Goal: Information Seeking & Learning: Find specific fact

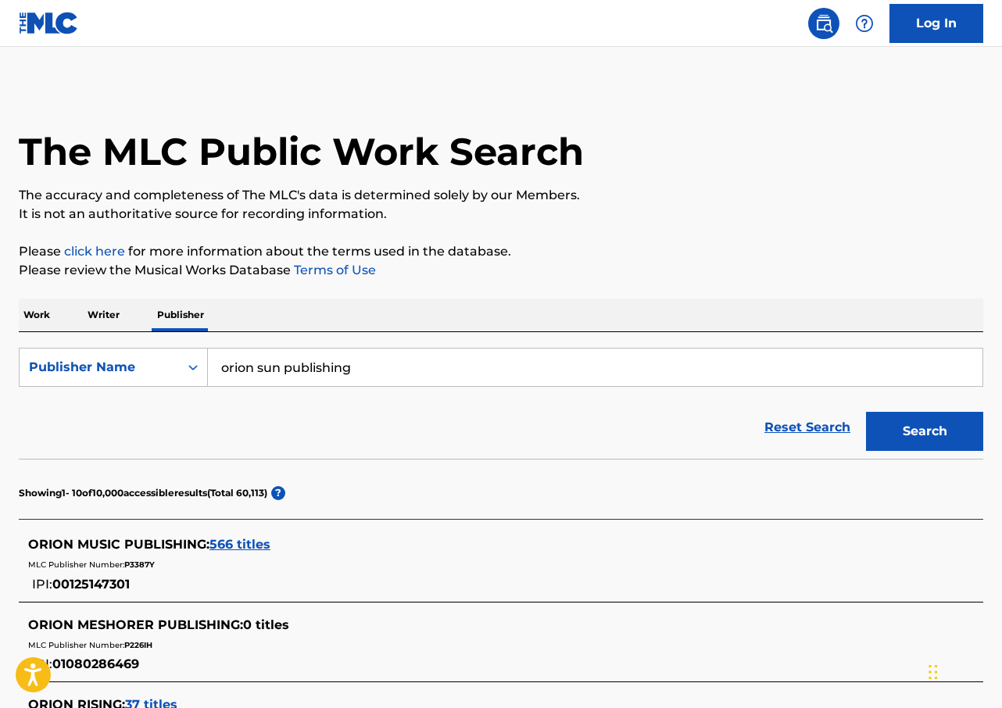
scroll to position [156, 0]
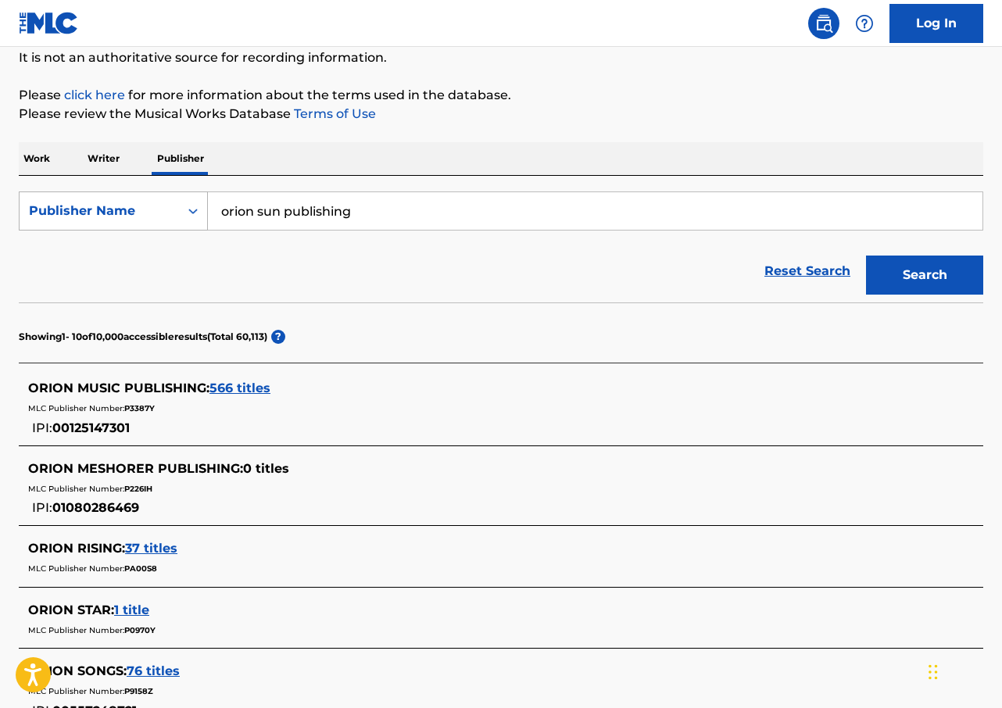
drag, startPoint x: 343, startPoint y: 208, endPoint x: 191, endPoint y: 193, distance: 152.3
click at [191, 193] on div "SearchWithCriteriab41ba24f-16e1-4814-af48-9b9abdefb6f6 Publisher Name orion sun…" at bounding box center [501, 210] width 964 height 39
click at [114, 161] on p "Writer" at bounding box center [103, 158] width 41 height 33
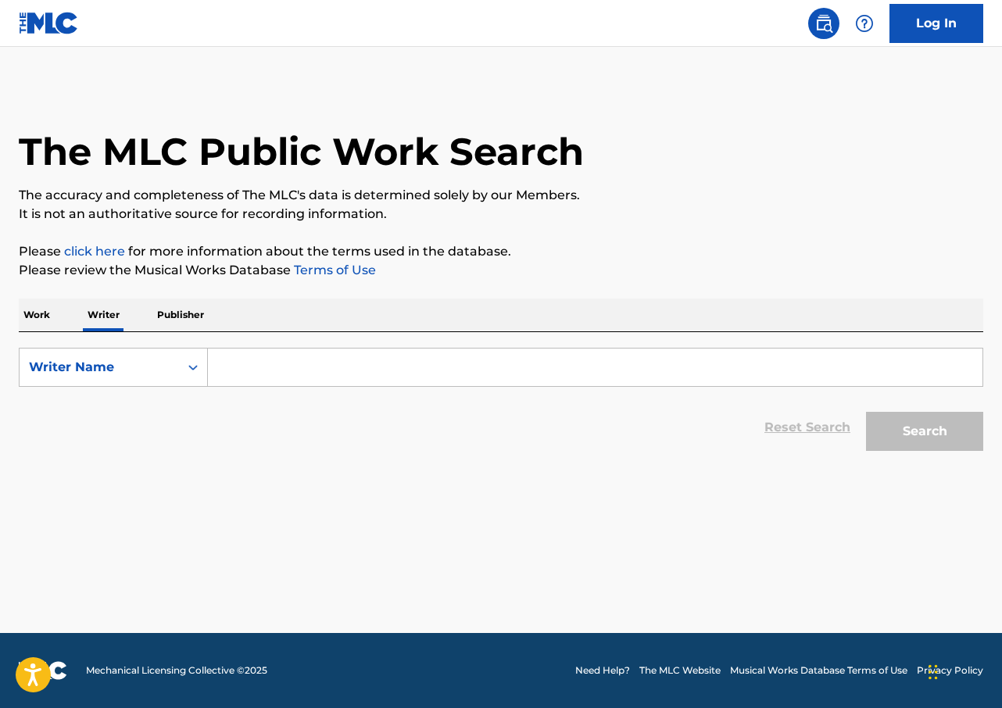
click at [320, 355] on input "Search Form" at bounding box center [595, 368] width 774 height 38
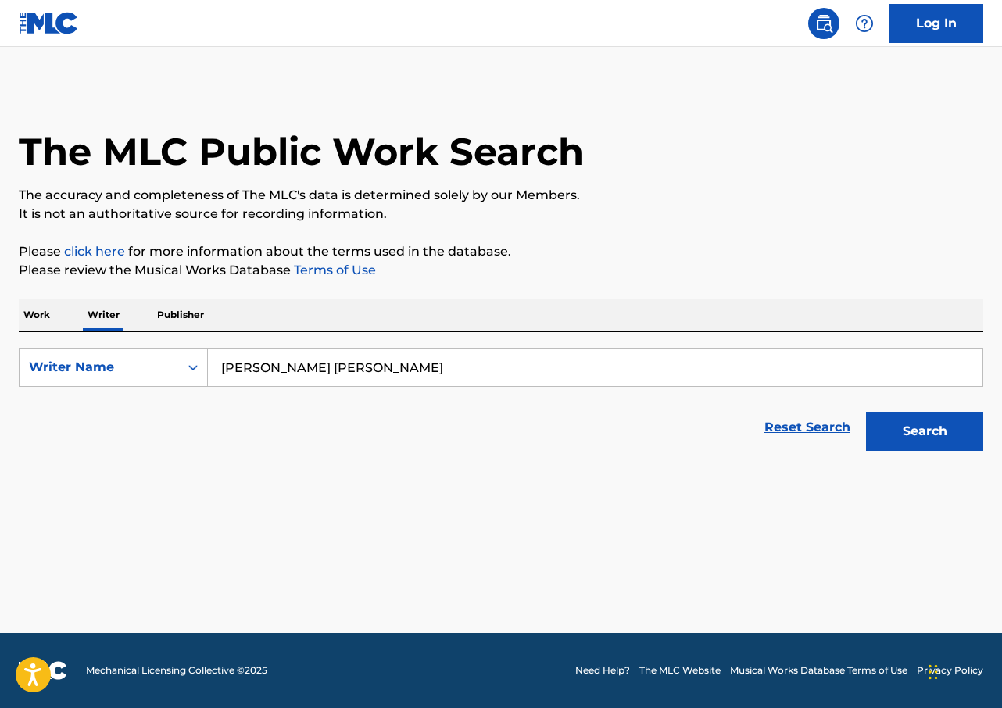
type input "[PERSON_NAME] [PERSON_NAME]"
click at [866, 412] on button "Search" at bounding box center [924, 431] width 117 height 39
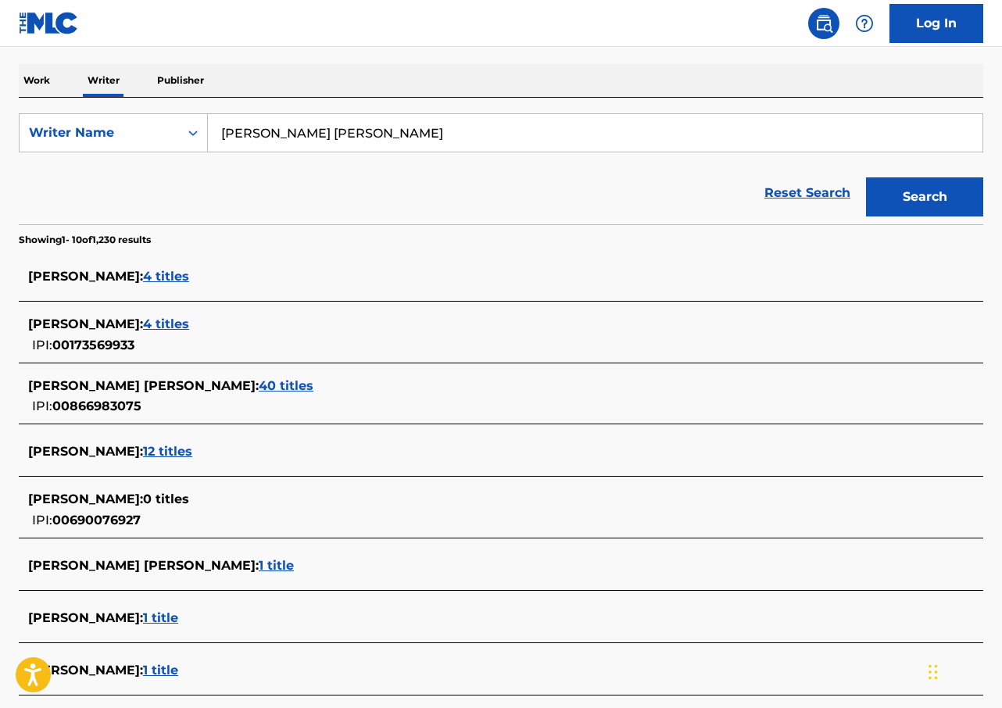
scroll to position [313, 0]
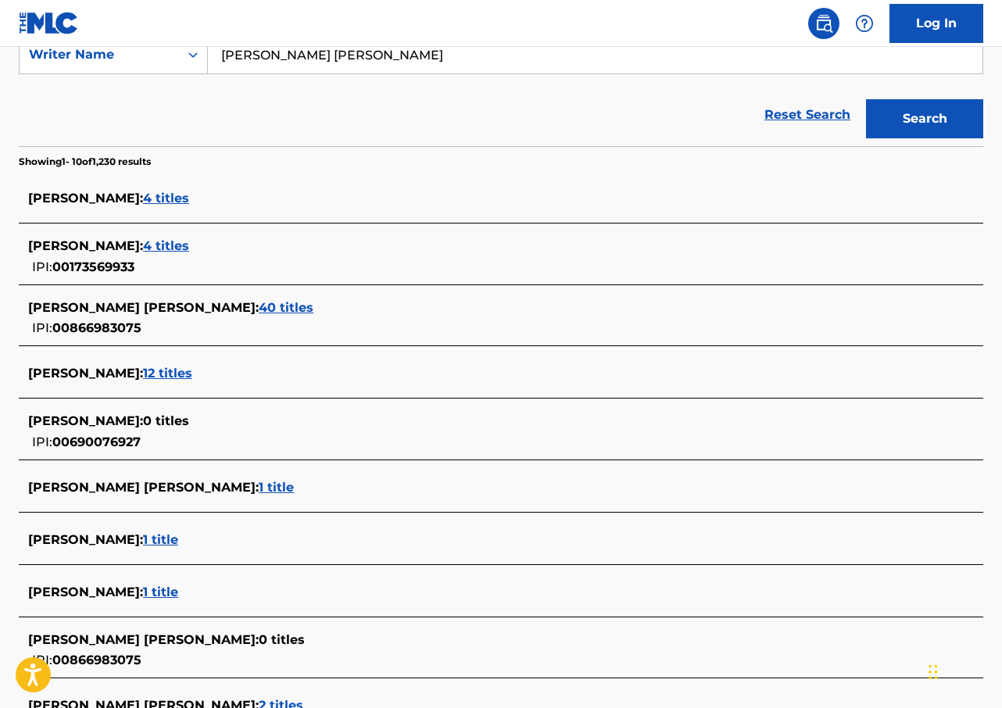
click at [259, 308] on span "40 titles" at bounding box center [286, 307] width 55 height 15
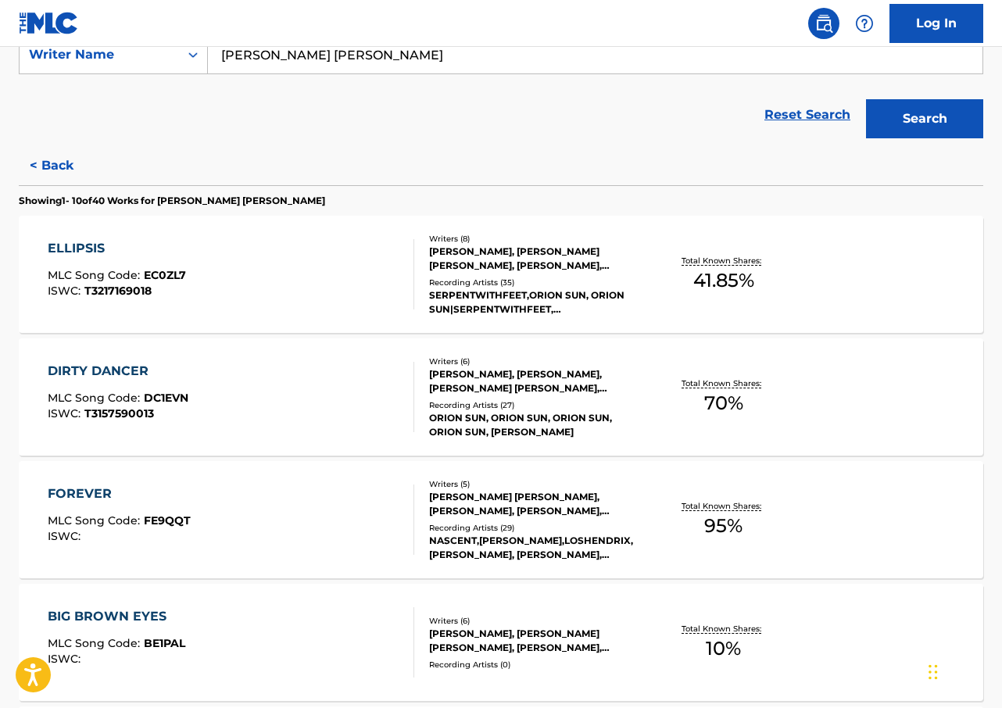
click at [171, 287] on div "ISWC : T3217169018" at bounding box center [117, 291] width 138 height 12
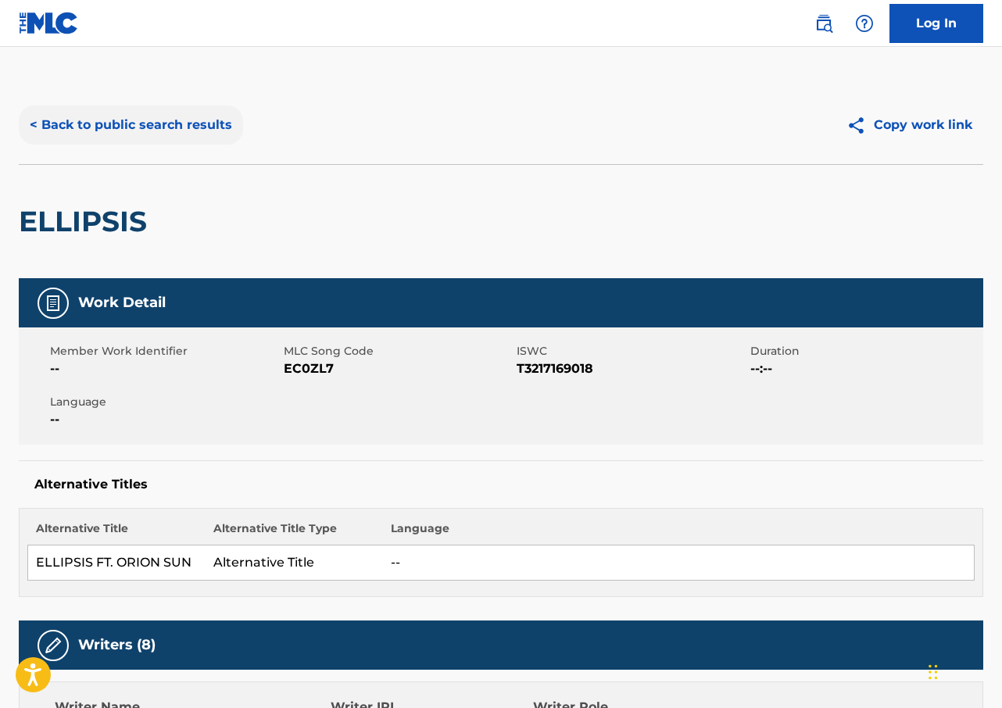
click at [151, 127] on button "< Back to public search results" at bounding box center [131, 124] width 224 height 39
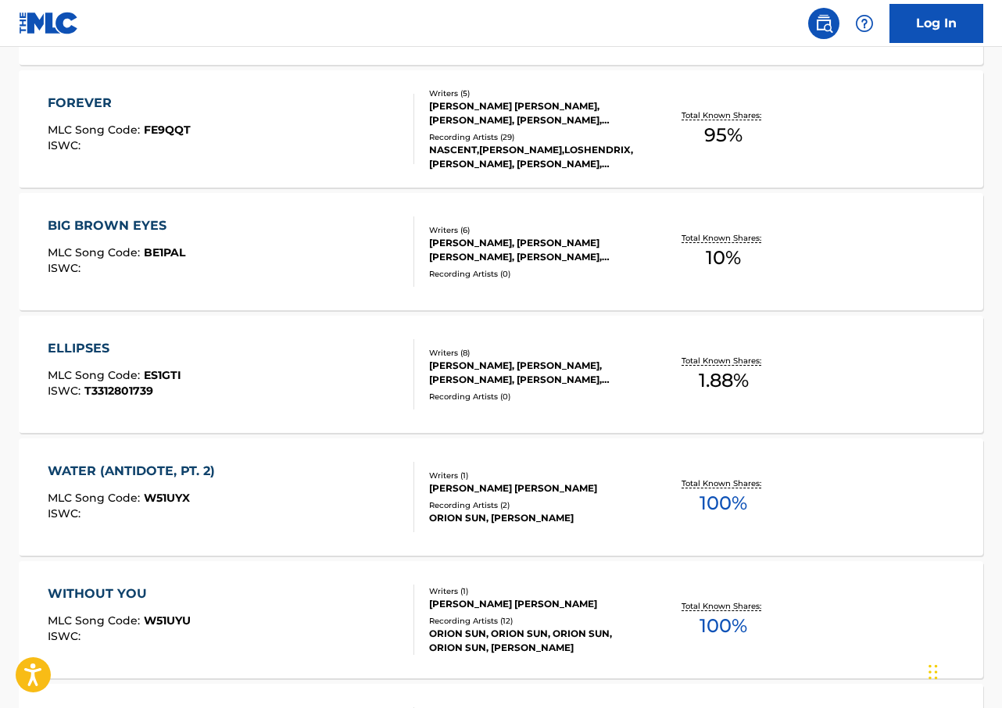
scroll to position [1016, 0]
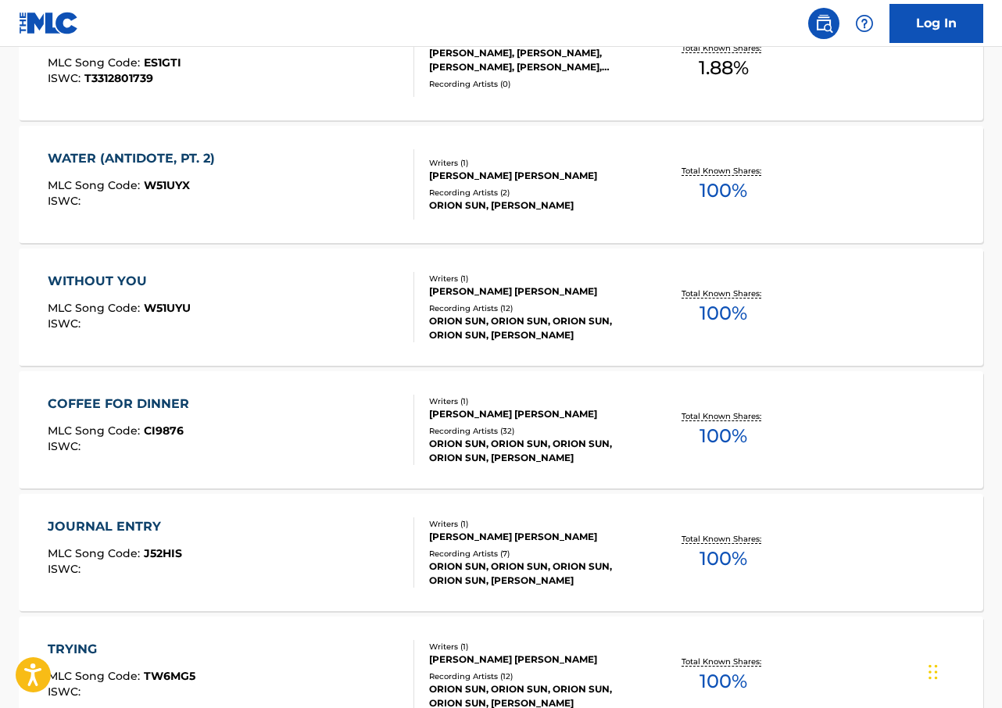
click at [194, 402] on div "COFFEE FOR DINNER" at bounding box center [122, 404] width 149 height 19
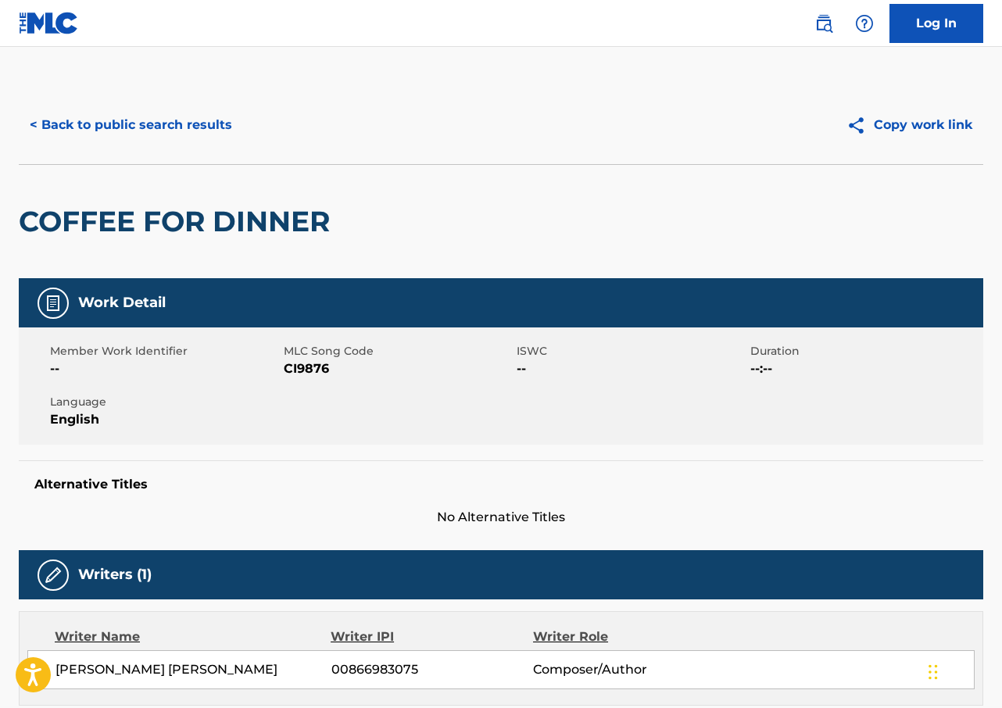
click at [856, 277] on div "COFFEE FOR DINNER" at bounding box center [501, 221] width 964 height 114
click at [122, 118] on button "< Back to public search results" at bounding box center [131, 124] width 224 height 39
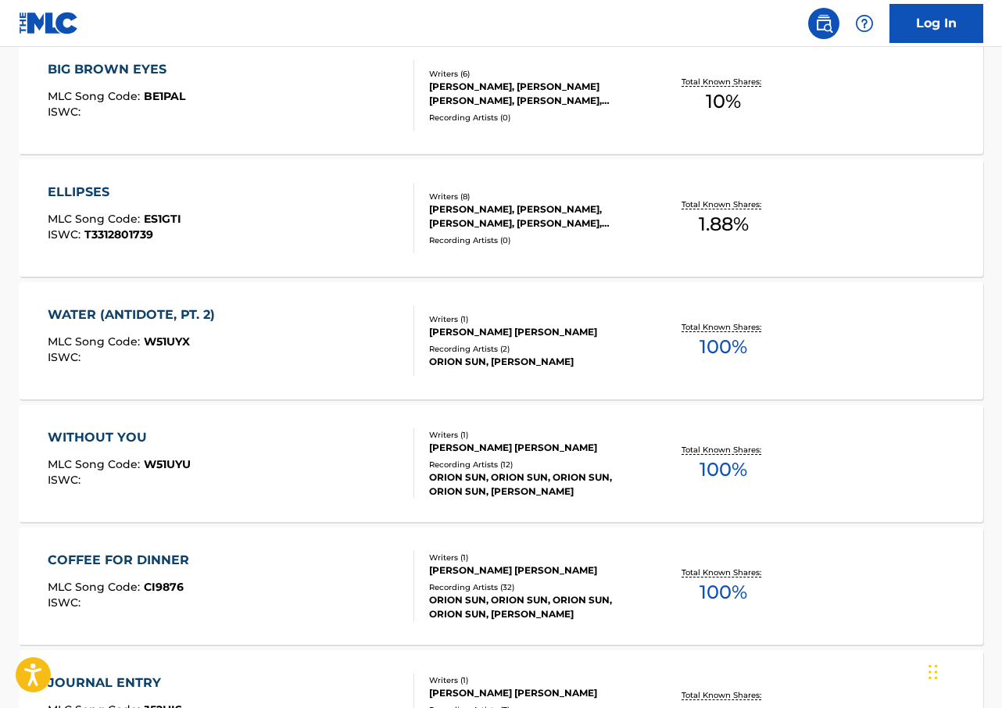
scroll to position [1205, 0]
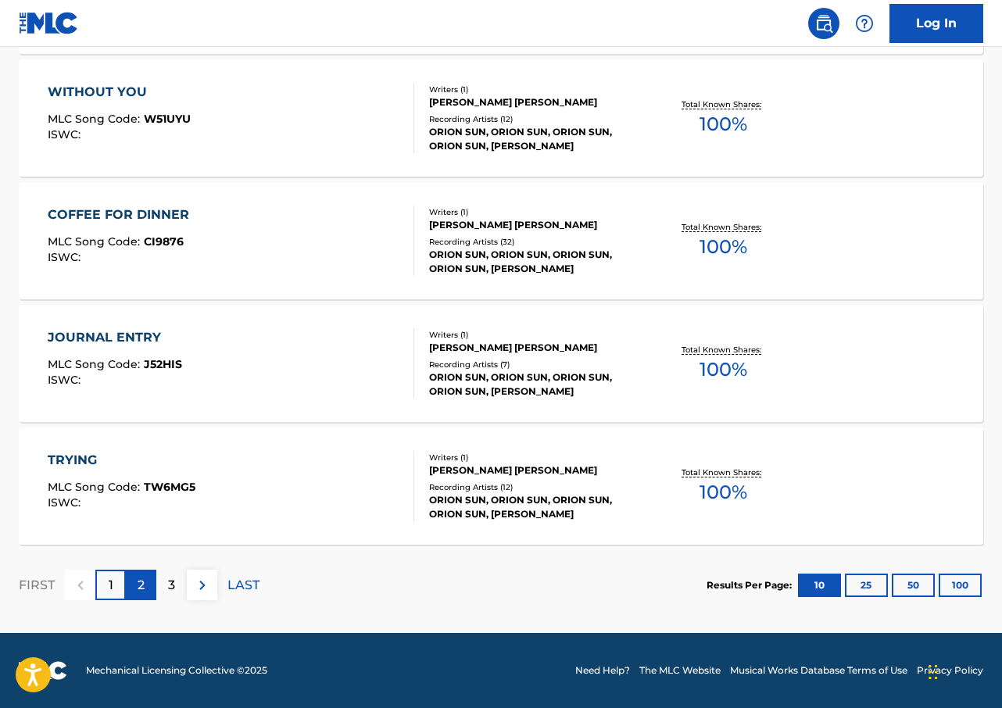
click at [142, 574] on div "2" at bounding box center [141, 585] width 30 height 30
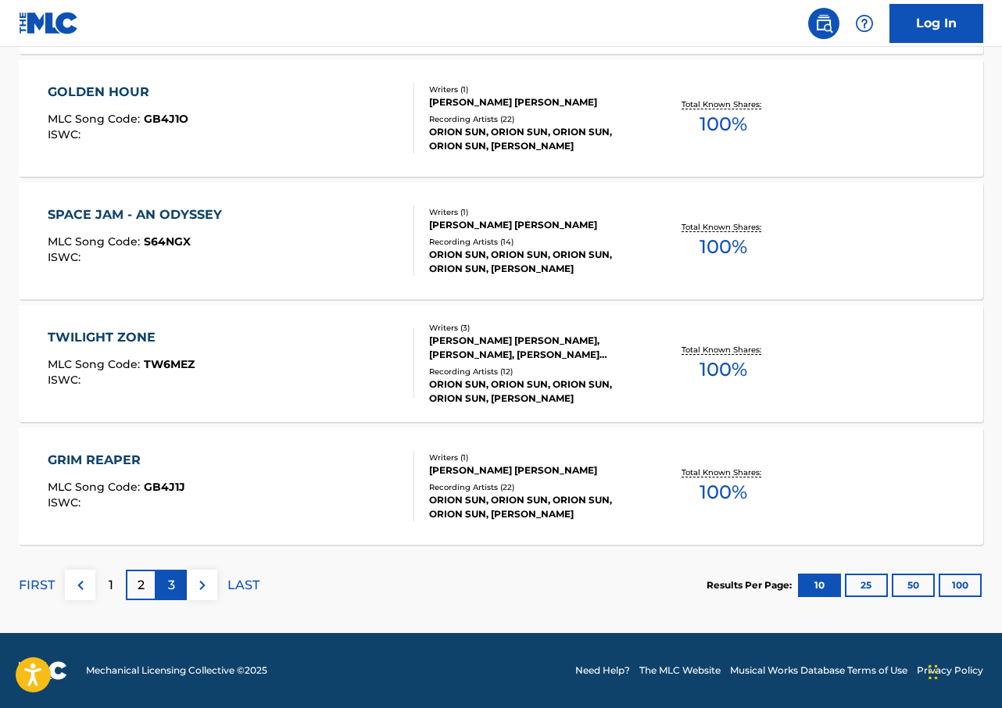
click at [175, 583] on div "3" at bounding box center [171, 585] width 30 height 30
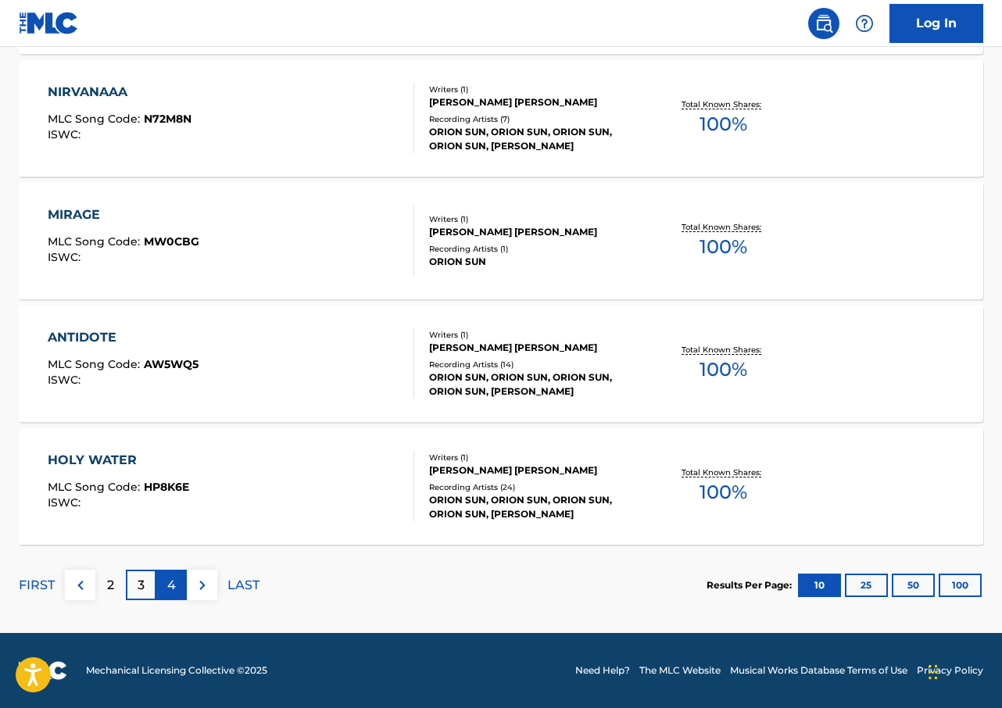
click at [168, 581] on p "4" at bounding box center [171, 585] width 9 height 19
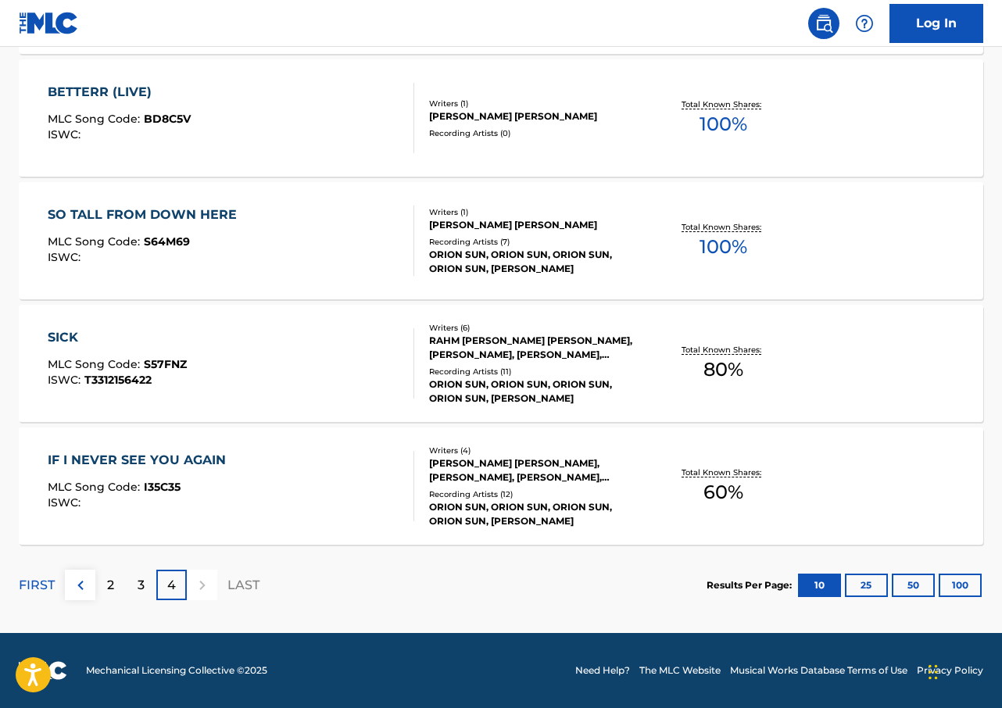
click at [171, 574] on div "4" at bounding box center [171, 585] width 30 height 30
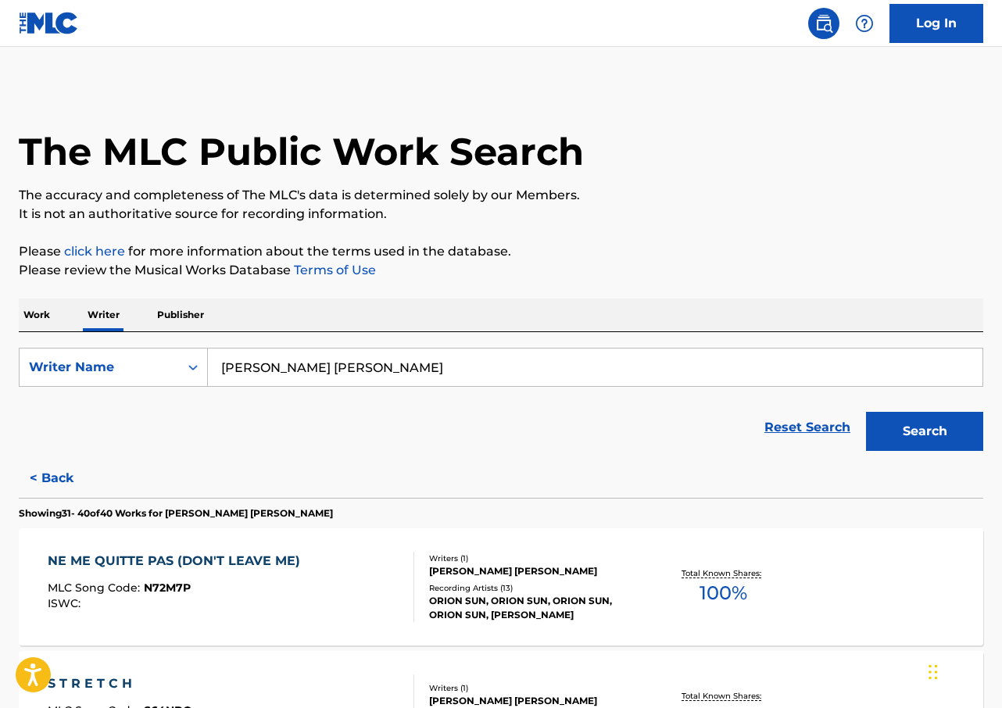
click at [61, 314] on div "Work Writer Publisher" at bounding box center [501, 315] width 964 height 33
click at [45, 314] on p "Work" at bounding box center [37, 315] width 36 height 33
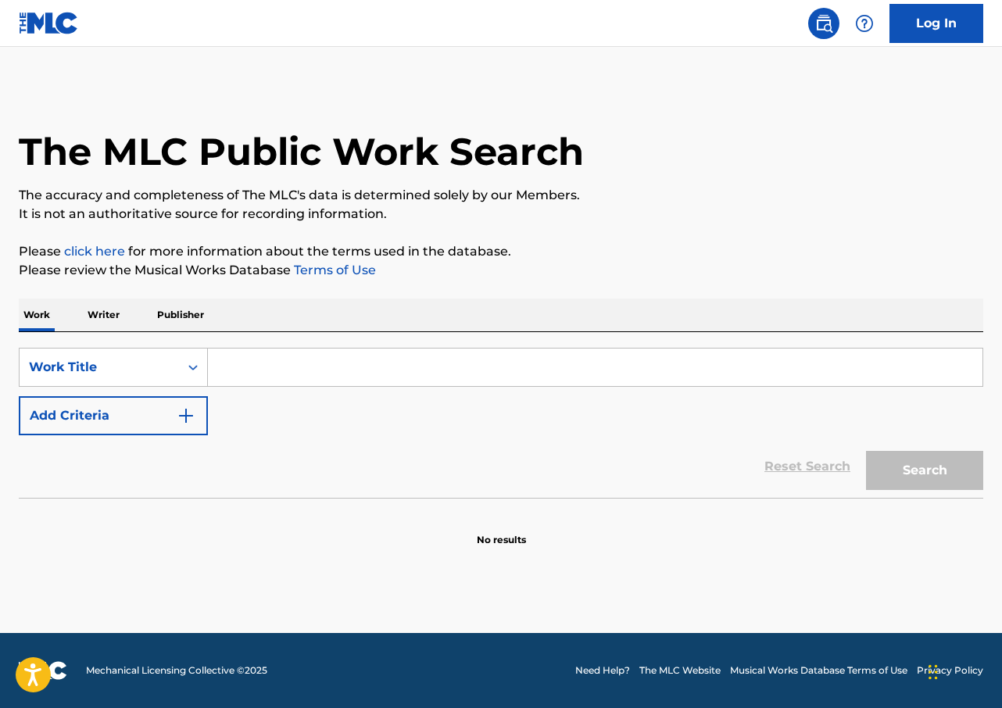
click at [257, 359] on input "Search Form" at bounding box center [595, 368] width 774 height 38
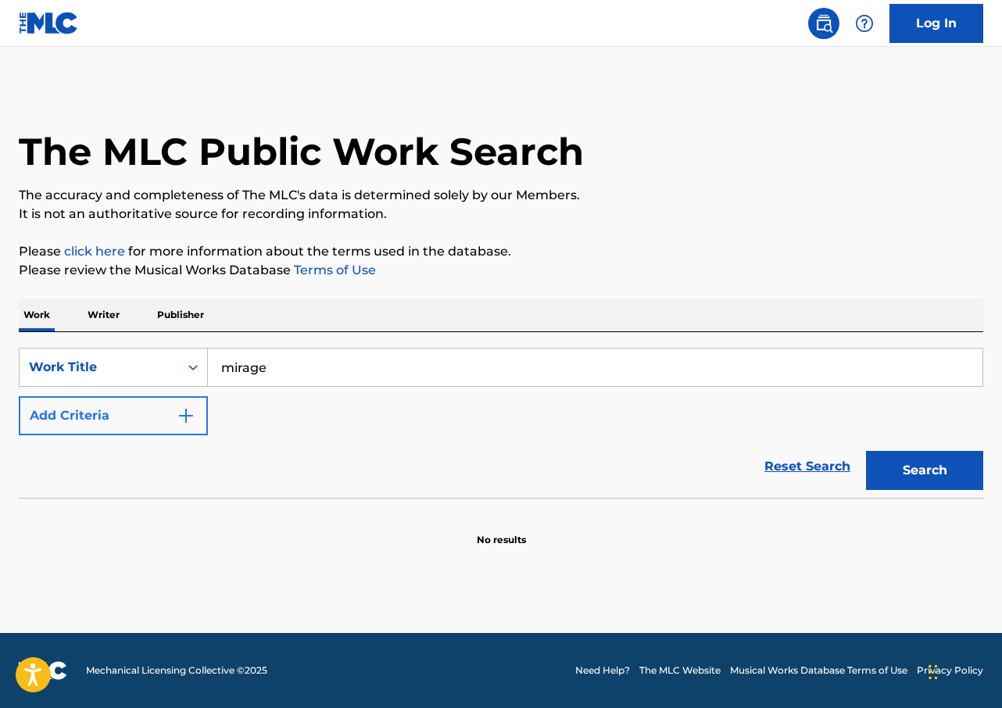
type input "mirage"
click at [158, 405] on button "Add Criteria" at bounding box center [113, 415] width 189 height 39
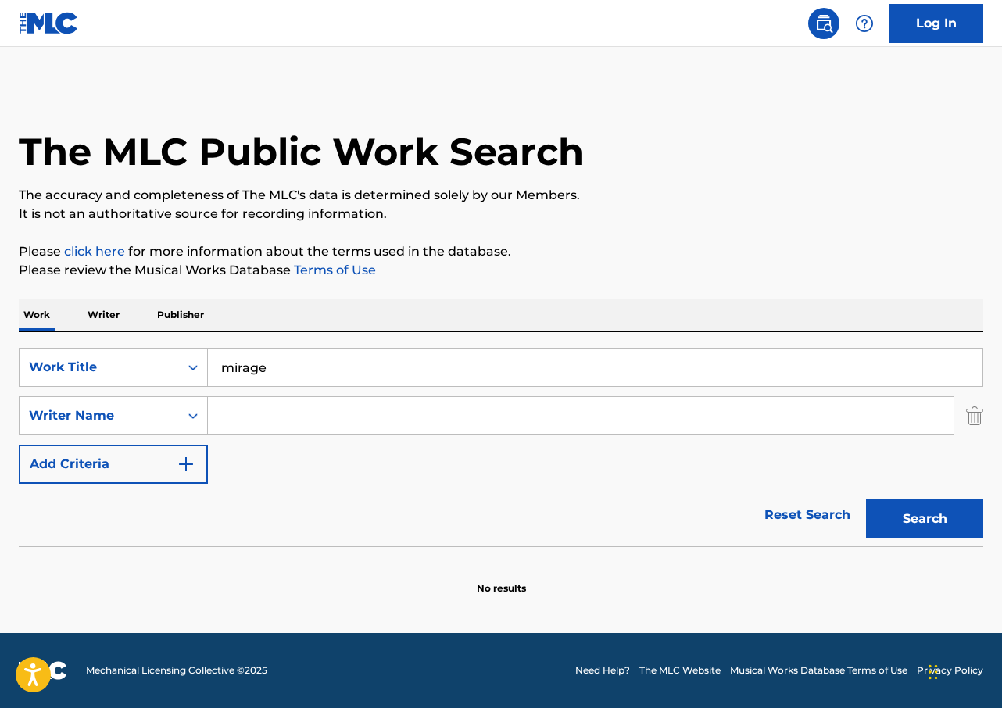
click at [252, 423] on input "Search Form" at bounding box center [581, 416] width 746 height 38
type input "[PERSON_NAME]"
click at [866, 499] on button "Search" at bounding box center [924, 518] width 117 height 39
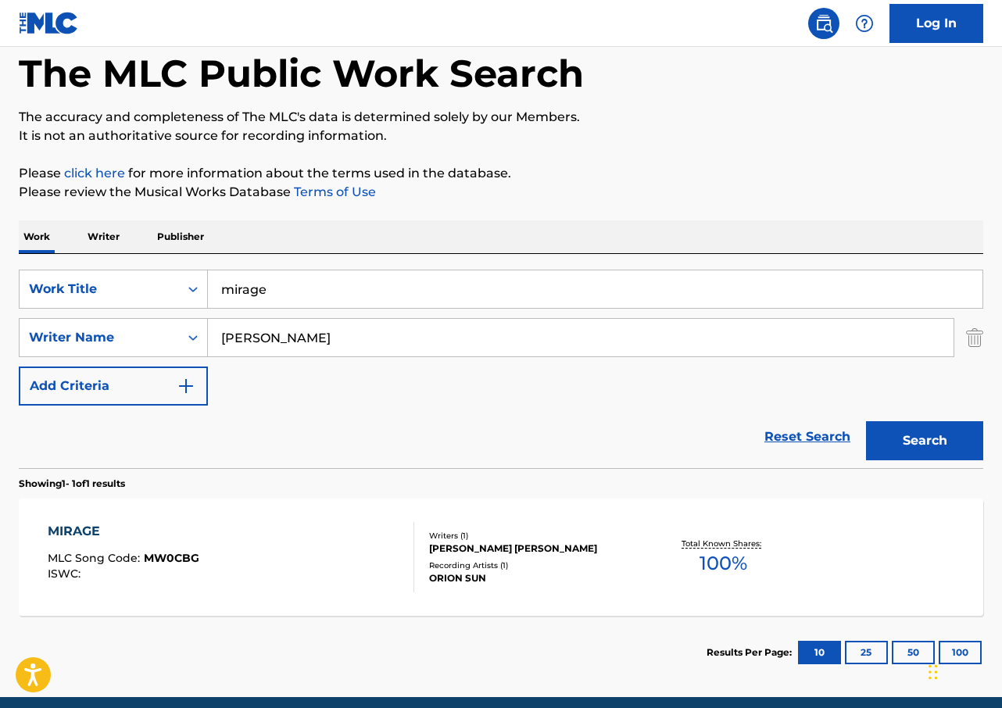
scroll to position [142, 0]
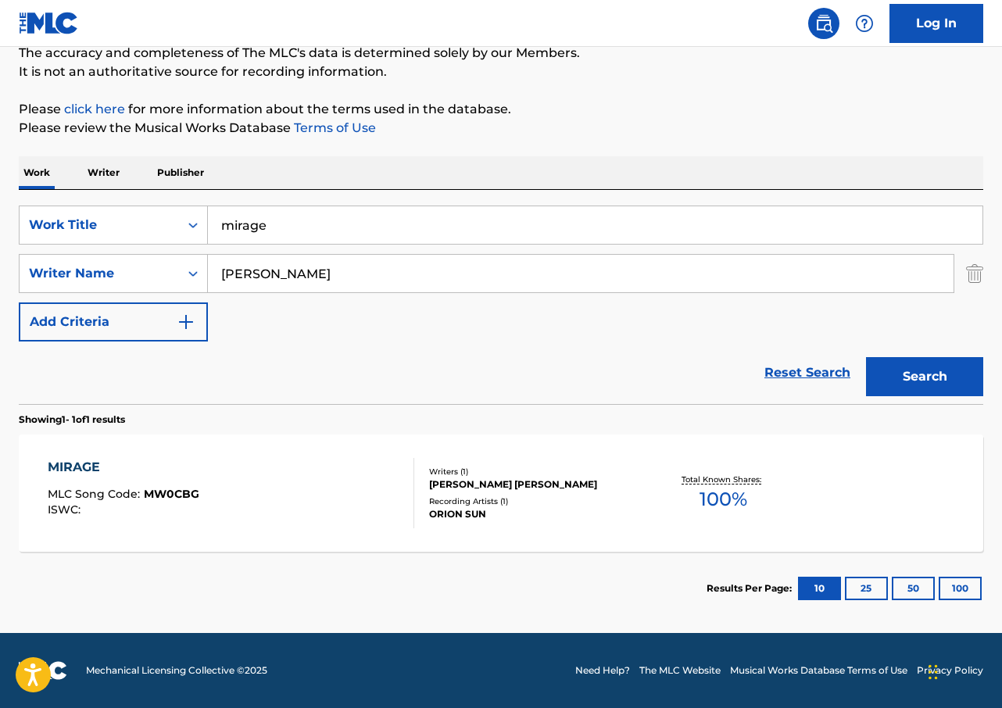
click at [269, 474] on div "MIRAGE MLC Song Code : MW0CBG ISWC :" at bounding box center [231, 493] width 367 height 70
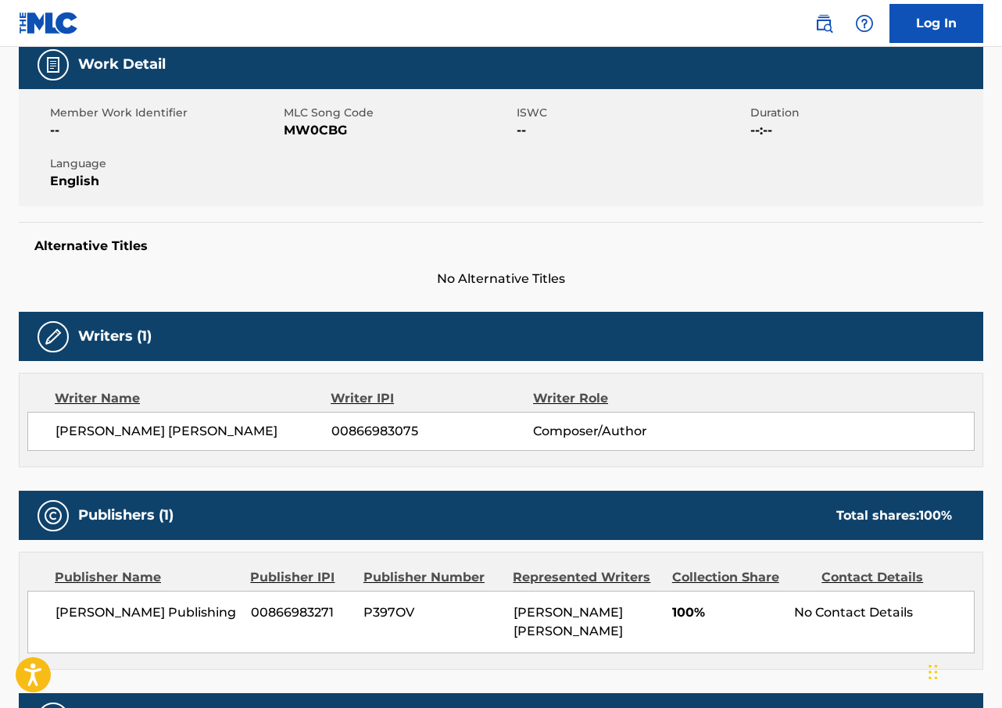
scroll to position [473, 0]
